Goal: Task Accomplishment & Management: Use online tool/utility

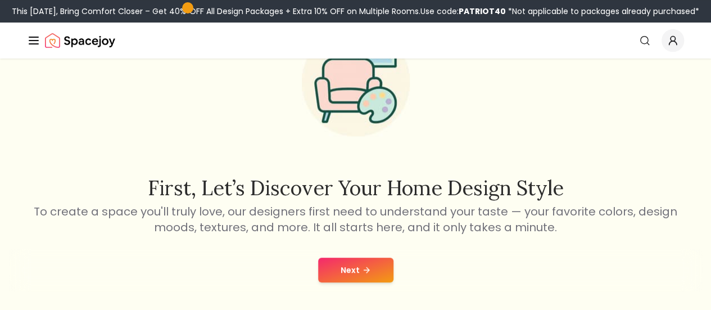
scroll to position [85, 0]
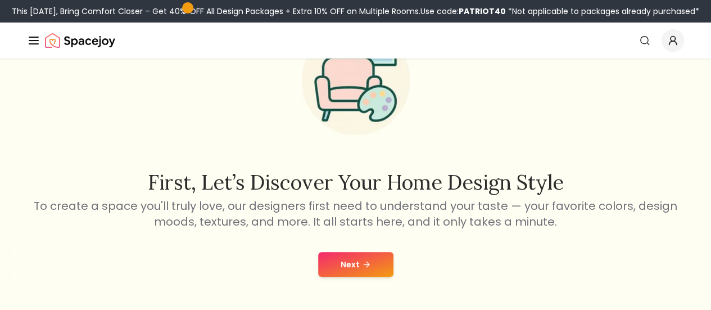
click at [355, 256] on button "Next" at bounding box center [355, 264] width 75 height 25
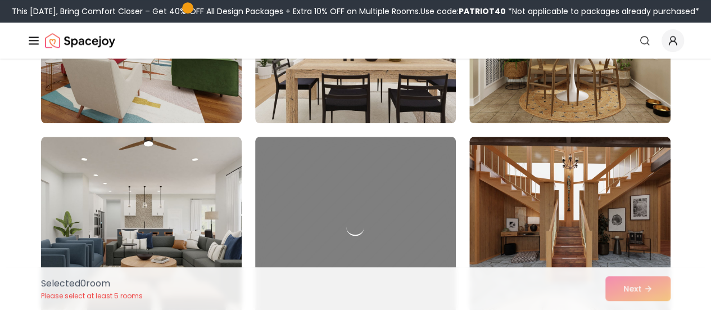
scroll to position [604, 0]
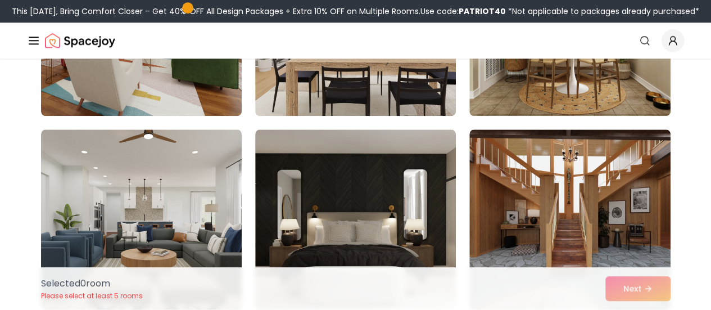
click at [0, 0] on link "Start Your Project" at bounding box center [0, 0] width 0 height 0
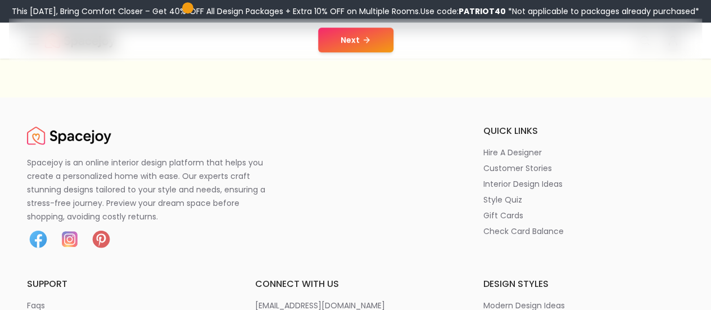
scroll to position [318, 0]
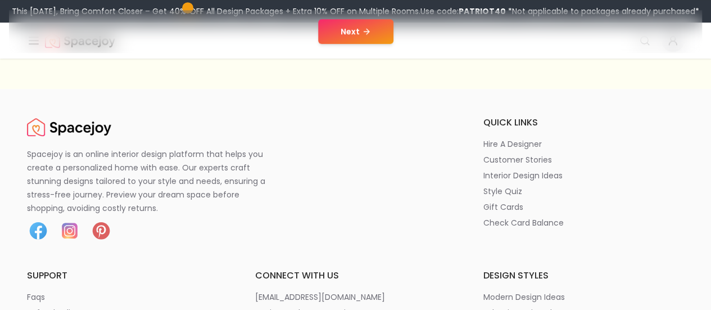
click at [355, 42] on button "Next" at bounding box center [355, 31] width 75 height 25
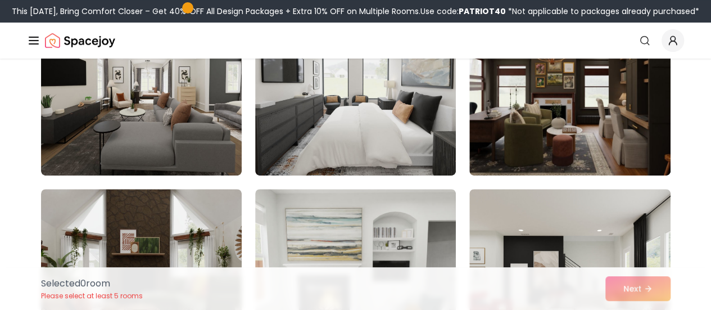
scroll to position [159, 0]
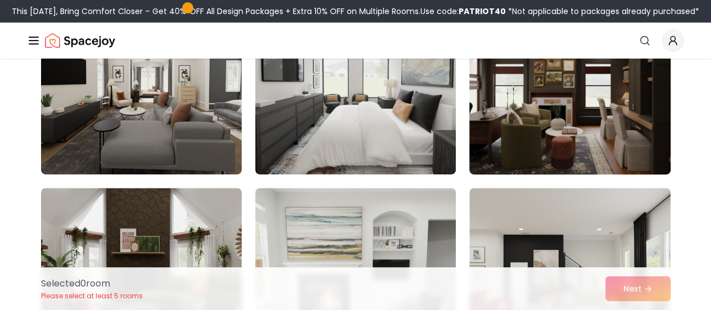
click at [509, 121] on img at bounding box center [569, 84] width 211 height 189
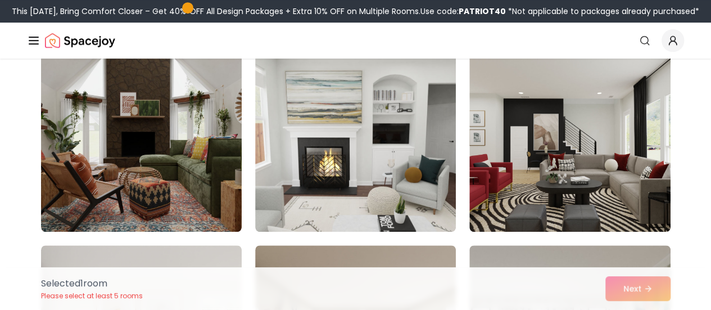
scroll to position [295, 0]
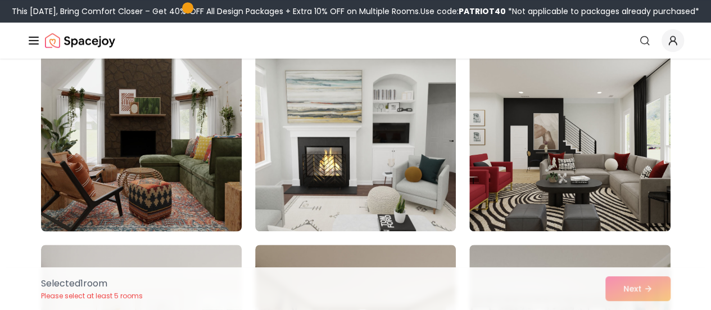
click at [101, 169] on img at bounding box center [141, 141] width 211 height 189
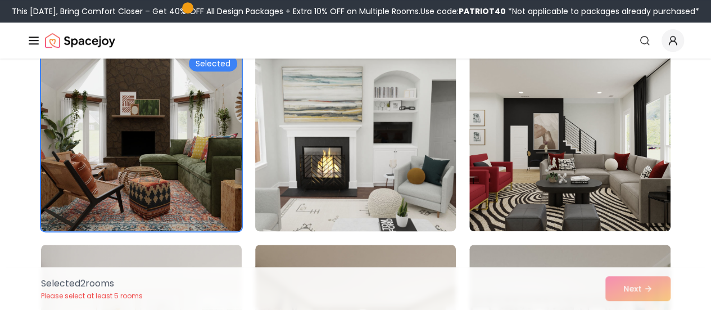
click at [346, 182] on img at bounding box center [355, 141] width 211 height 189
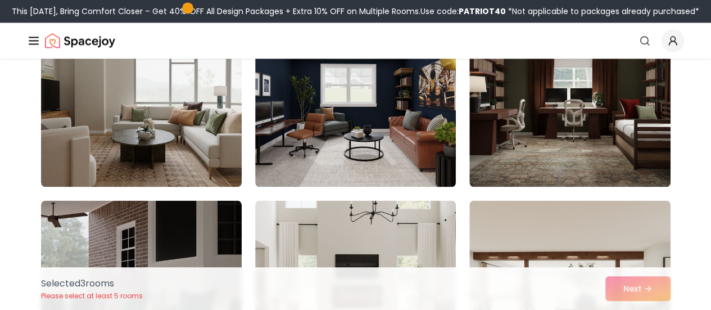
scroll to position [921, 0]
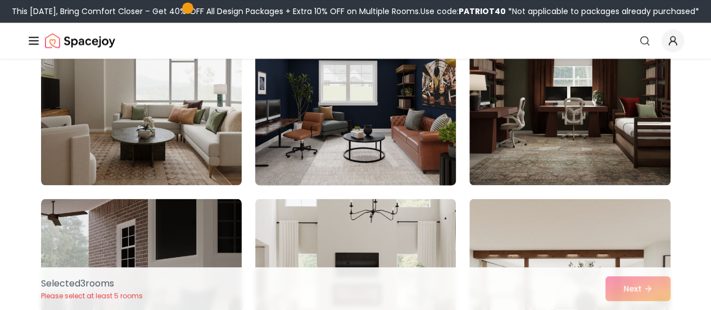
click at [368, 126] on img at bounding box center [355, 95] width 211 height 189
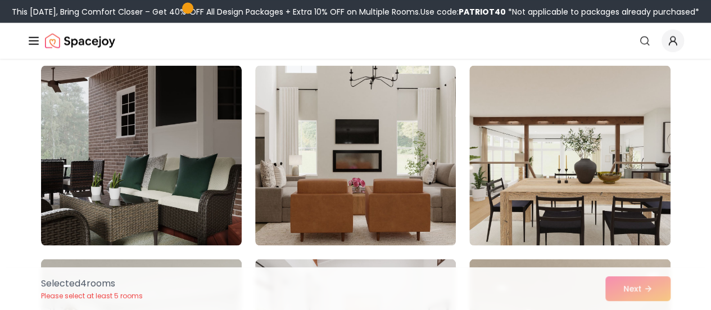
scroll to position [1055, 0]
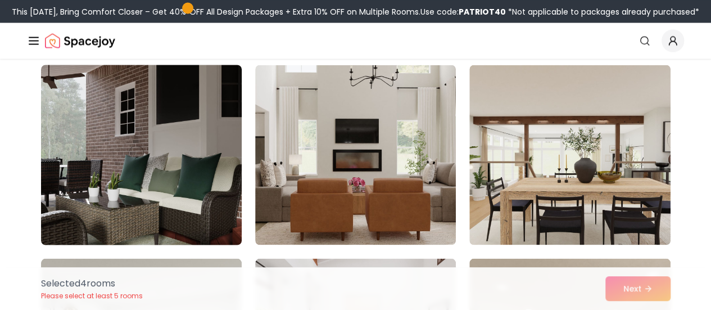
click at [111, 141] on img at bounding box center [141, 154] width 211 height 189
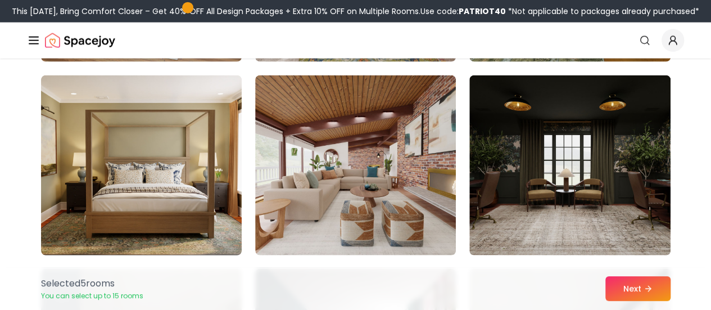
scroll to position [1432, 0]
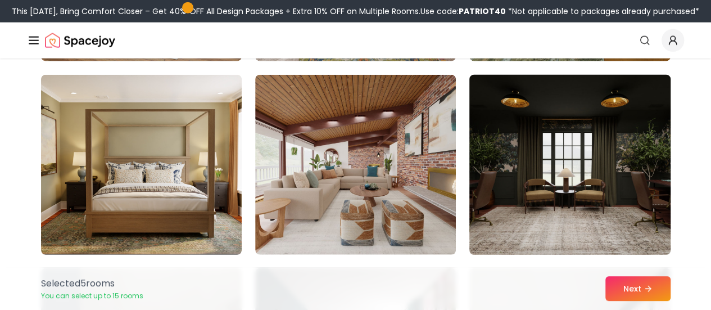
click at [556, 179] on img at bounding box center [569, 164] width 211 height 189
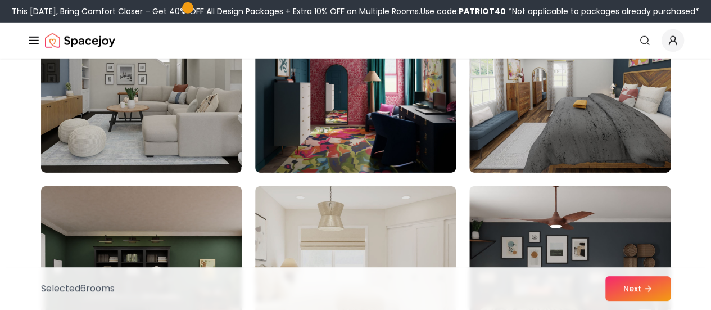
scroll to position [1708, 0]
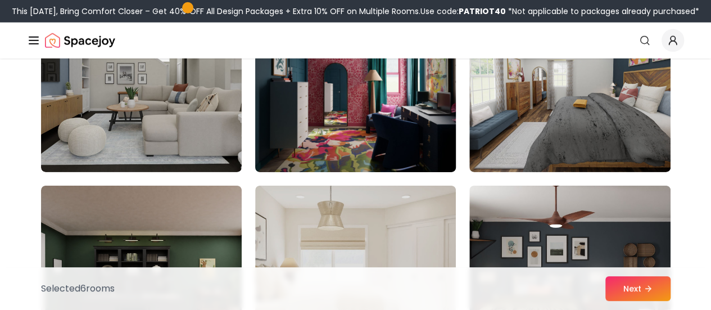
click at [373, 146] on img at bounding box center [355, 82] width 211 height 189
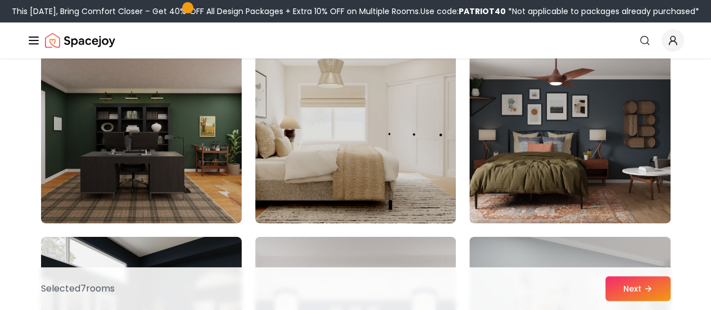
scroll to position [1850, 0]
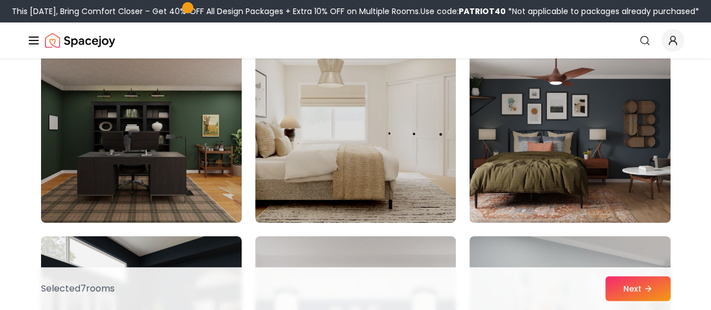
click at [178, 171] on img at bounding box center [141, 132] width 211 height 189
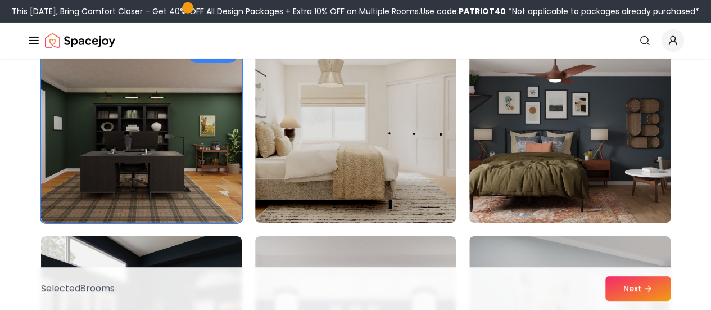
click at [522, 161] on img at bounding box center [569, 132] width 211 height 189
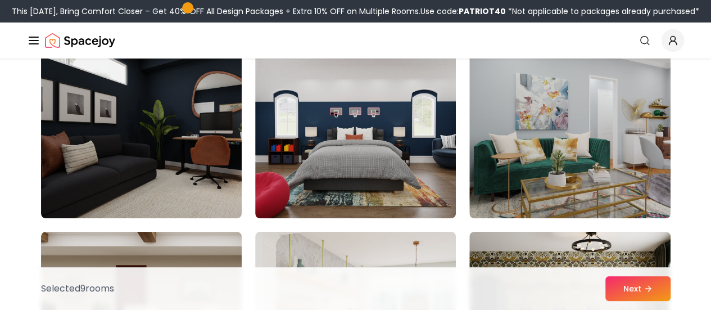
scroll to position [2049, 0]
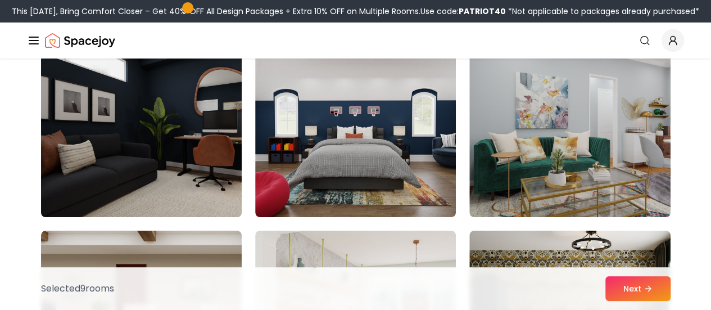
click at [224, 146] on img at bounding box center [141, 127] width 211 height 189
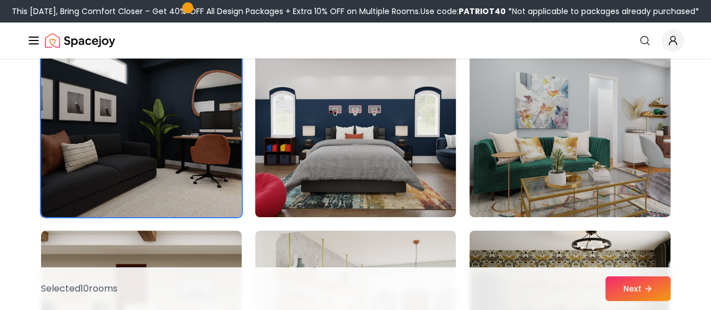
click at [315, 157] on img at bounding box center [355, 127] width 211 height 189
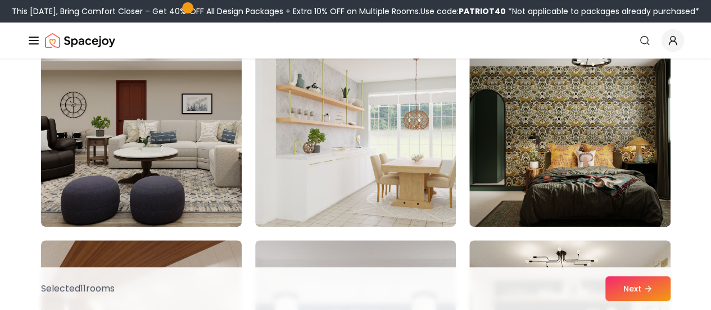
scroll to position [2234, 0]
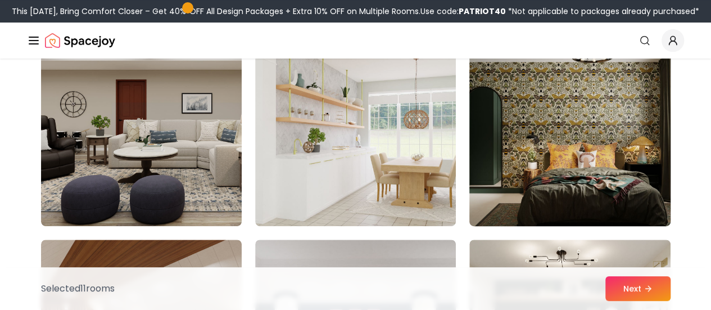
click at [581, 133] on img at bounding box center [569, 136] width 211 height 189
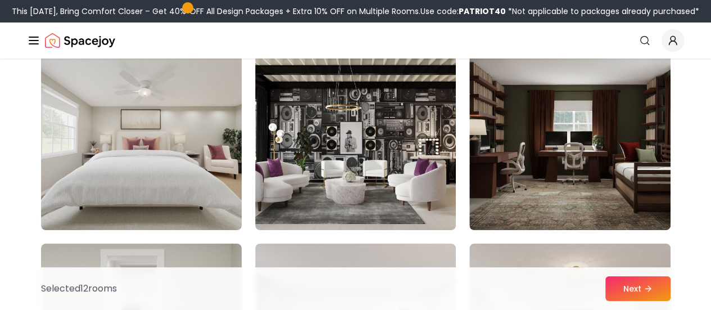
scroll to position [4170, 0]
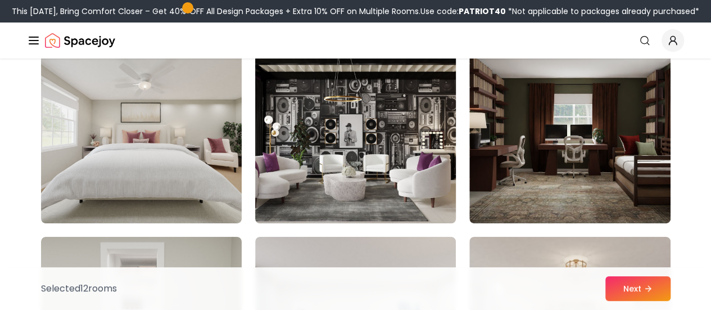
click at [392, 147] on img at bounding box center [355, 133] width 211 height 189
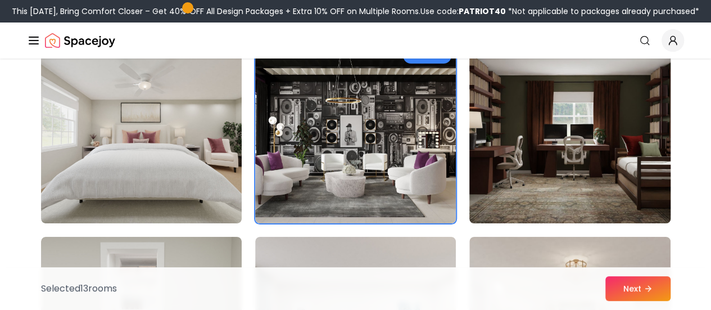
click at [491, 143] on img at bounding box center [569, 133] width 211 height 189
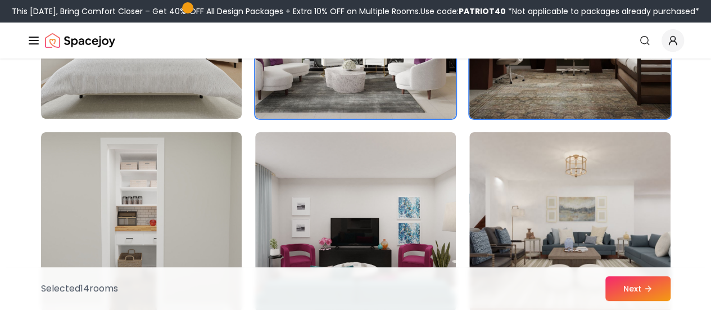
scroll to position [4275, 0]
click at [492, 98] on img at bounding box center [569, 28] width 211 height 189
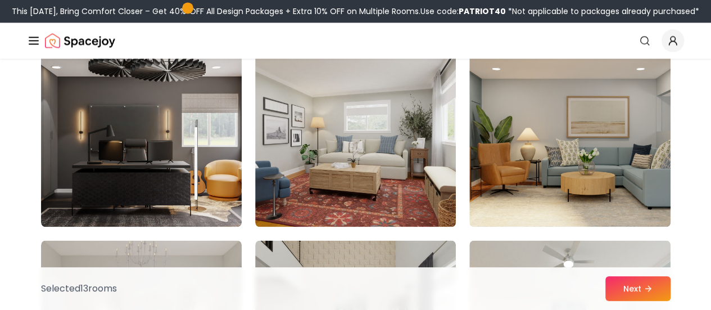
scroll to position [5133, 0]
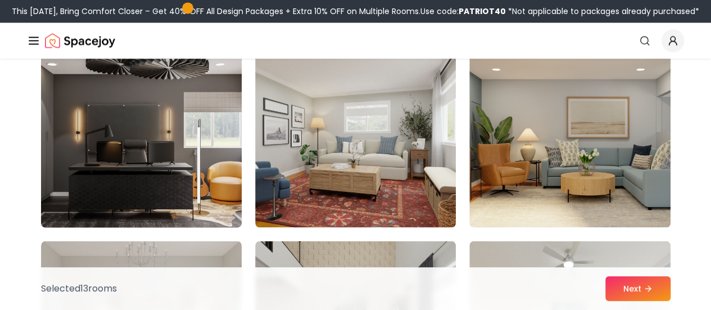
click at [137, 141] on img at bounding box center [141, 137] width 211 height 189
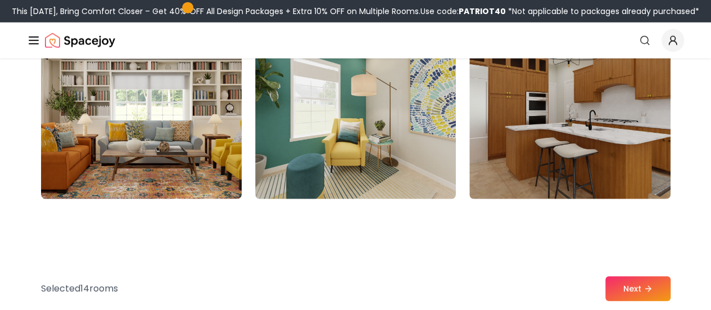
scroll to position [5744, 0]
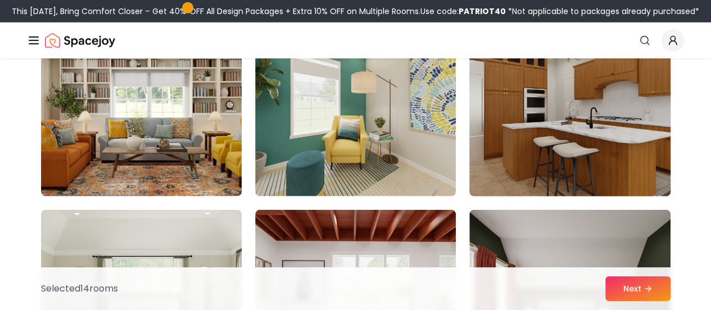
click at [582, 111] on img at bounding box center [569, 106] width 211 height 189
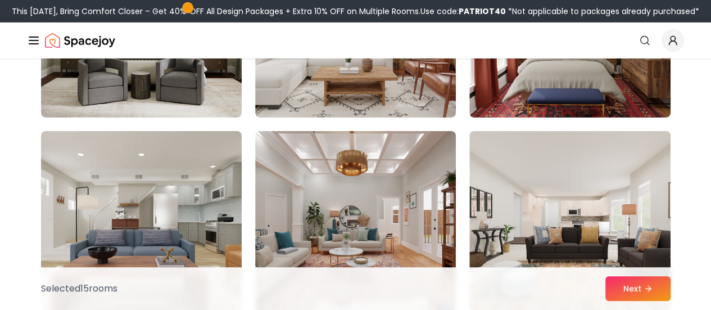
scroll to position [6017, 0]
click at [623, 279] on button "Next" at bounding box center [637, 288] width 65 height 25
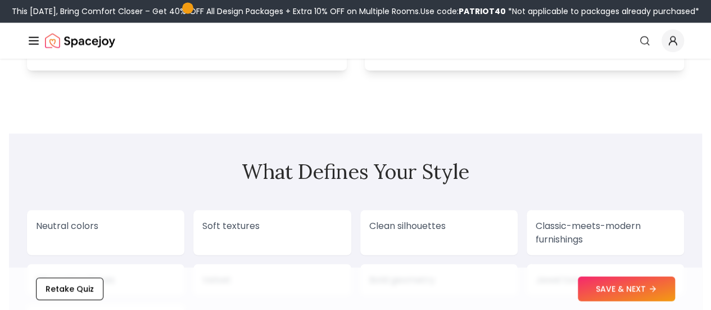
scroll to position [859, 0]
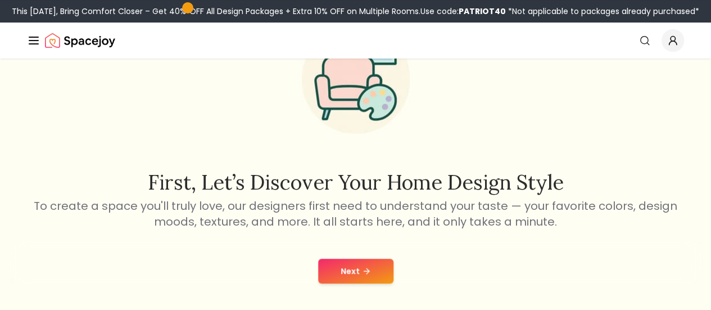
scroll to position [85, 0]
